Goal: Navigation & Orientation: Find specific page/section

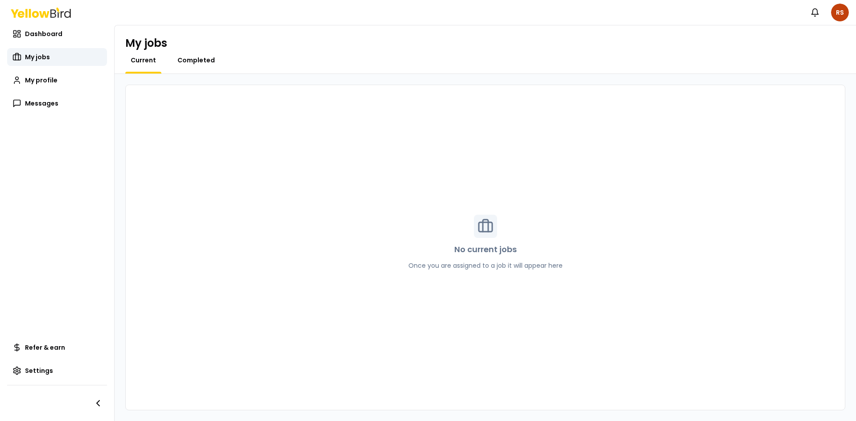
click at [185, 64] on span "Completed" at bounding box center [195, 60] width 37 height 9
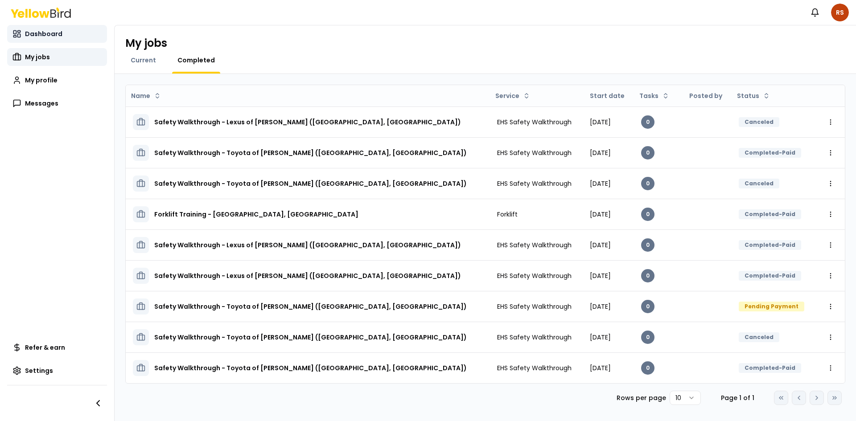
click at [54, 32] on span "Dashboard" at bounding box center [43, 33] width 37 height 9
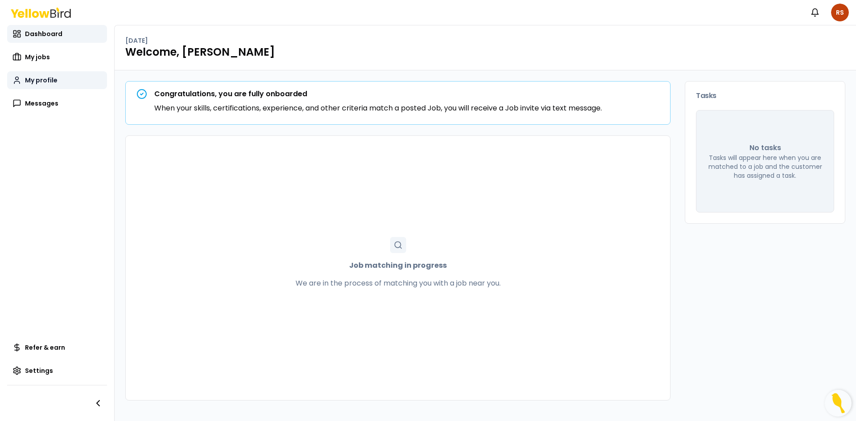
click at [41, 85] on link "My profile" at bounding box center [57, 80] width 100 height 18
